Goal: Check status: Check status

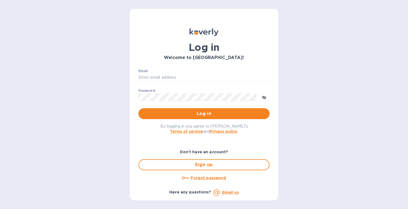
type input "[EMAIL_ADDRESS][DOMAIN_NAME]"
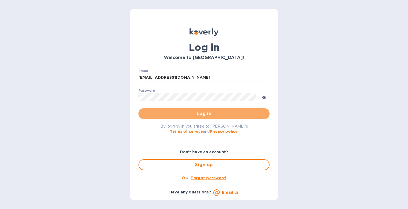
click at [170, 115] on span "Log in" at bounding box center [204, 113] width 122 height 7
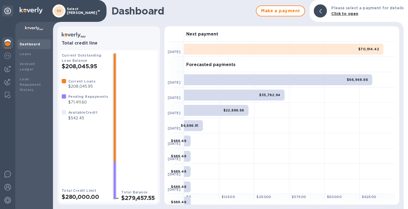
click at [6, 81] on img at bounding box center [7, 82] width 7 height 7
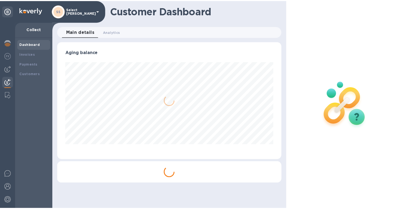
scroll to position [118, 224]
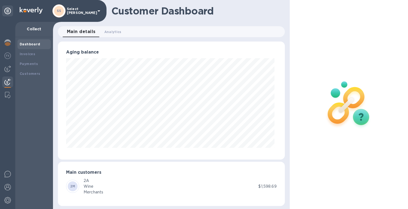
drag, startPoint x: 22, startPoint y: 61, endPoint x: 28, endPoint y: 61, distance: 5.5
click at [23, 61] on div "Payments" at bounding box center [34, 63] width 29 height 5
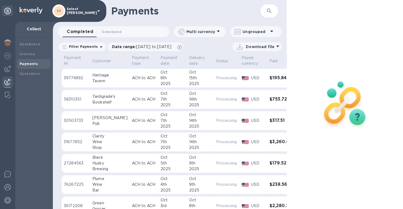
drag, startPoint x: 5, startPoint y: 43, endPoint x: 11, endPoint y: 42, distance: 5.5
click at [5, 43] on img at bounding box center [7, 42] width 7 height 7
